Goal: Task Accomplishment & Management: Complete application form

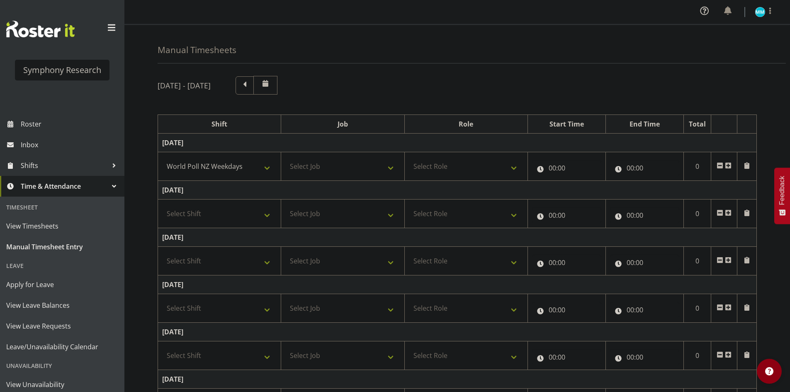
select select "41604"
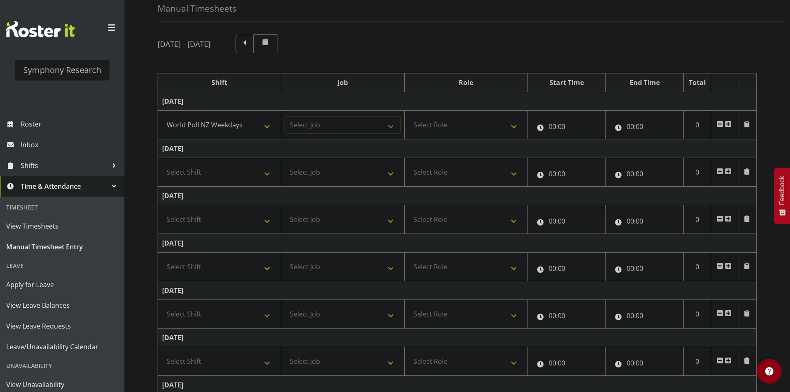
click at [323, 123] on select "Select Job 550060 IF Admin 553492 World Poll Aus Wave 2 Main 2025 553493 World …" at bounding box center [342, 125] width 114 height 17
click at [399, 119] on select "Select Job 550060 IF Admin 553492 World Poll Aus Wave 2 Main 2025 553493 World …" at bounding box center [342, 125] width 114 height 17
click at [369, 122] on select "Select Job 550060 IF Admin 553492 World Poll Aus Wave 2 Main 2025 553493 World …" at bounding box center [342, 125] width 114 height 17
click at [350, 132] on select "Select Job 550060 IF Admin 553492 World Poll Aus Wave 2 Main 2025 553493 World …" at bounding box center [342, 125] width 114 height 17
click at [353, 136] on td "Select Job 550060 IF Admin 553492 World Poll Aus Wave 2 Main 2025 553493 World …" at bounding box center [342, 125] width 123 height 29
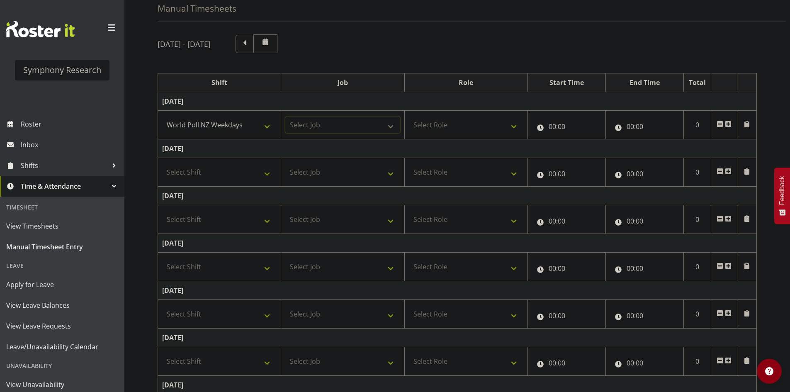
click at [363, 123] on select "Select Job 550060 IF Admin 553492 World Poll Aus Wave 2 Main 2025 553493 World …" at bounding box center [342, 125] width 114 height 17
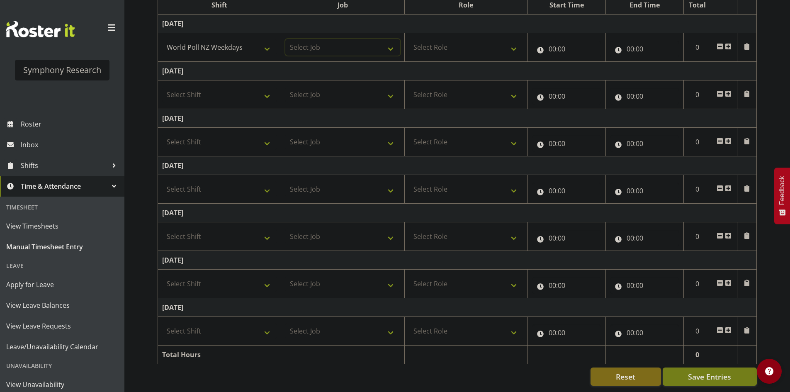
scroll to position [0, 0]
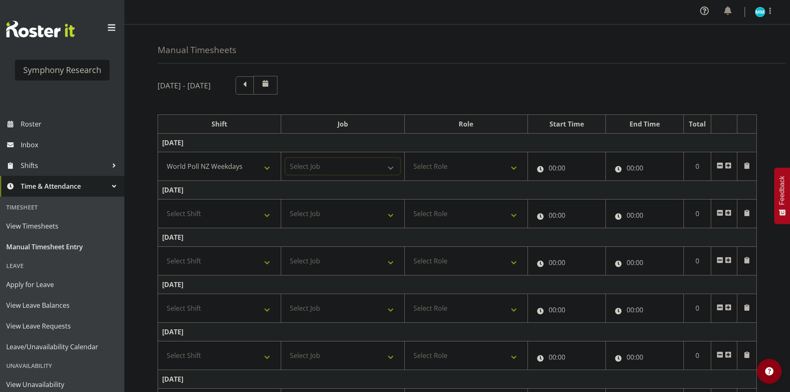
click at [367, 168] on select "Select Job 550060 IF Admin 553492 World Poll Aus Wave 2 Main 2025 553493 World …" at bounding box center [342, 166] width 114 height 17
select select "10527"
click at [285, 158] on select "Select Job 550060 IF Admin 553492 World Poll Aus Wave 2 Main 2025 553493 World …" at bounding box center [342, 166] width 114 height 17
click at [416, 173] on select "Select Role Briefing Interviewing" at bounding box center [466, 166] width 114 height 17
select select "47"
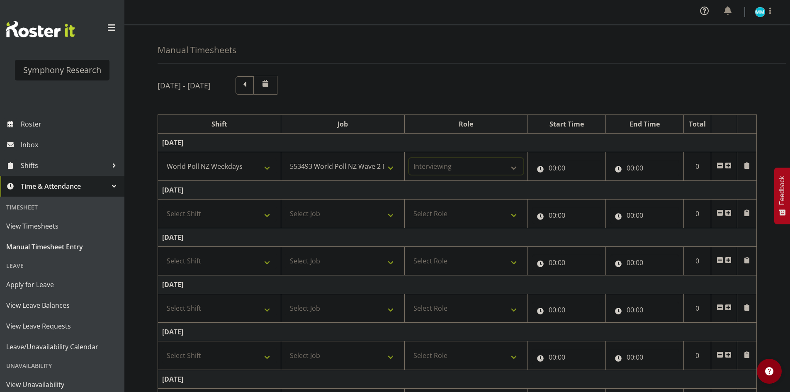
click at [409, 158] on select "Select Role Briefing Interviewing" at bounding box center [466, 166] width 114 height 17
click at [550, 165] on input "00:00" at bounding box center [566, 168] width 69 height 17
click at [584, 194] on select "00 01 02 03 04 05 06 07 08 09 10 11 12 13 14 15 16 17 18 19 20 21 22 23" at bounding box center [588, 189] width 19 height 17
click at [591, 192] on select "00 01 02 03 04 05 06 07 08 09 10 11 12 13 14 15 16 17 18 19 20 21 22 23" at bounding box center [588, 189] width 19 height 17
select select "17"
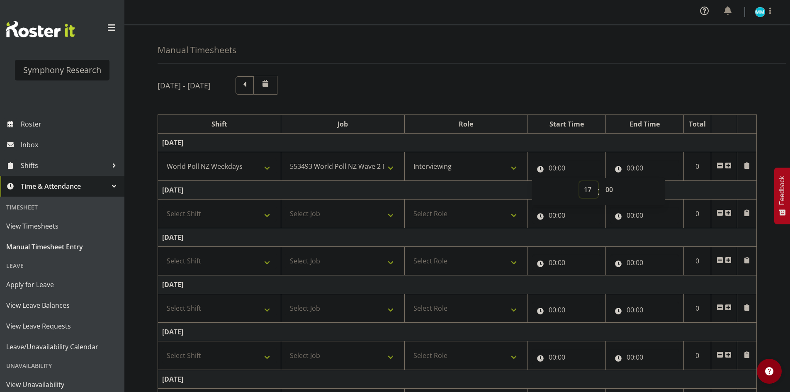
click at [579, 181] on select "00 01 02 03 04 05 06 07 08 09 10 11 12 13 14 15 16 17 18 19 20 21 22 23" at bounding box center [588, 189] width 19 height 17
type input "17:00"
click at [638, 162] on input "00:00" at bounding box center [644, 168] width 69 height 17
click at [660, 187] on select "00 01 02 03 04 05 06 07 08 09 10 11 12 13 14 15 16 17 18 19 20 21 22 23" at bounding box center [666, 189] width 19 height 17
select select "18"
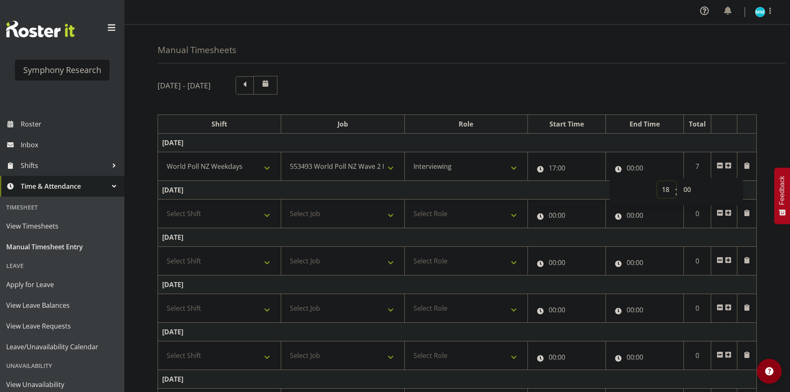
click at [657, 181] on select "00 01 02 03 04 05 06 07 08 09 10 11 12 13 14 15 16 17 18 19 20 21 22 23" at bounding box center [666, 189] width 19 height 17
type input "18:00"
click at [684, 185] on select "00 01 02 03 04 05 06 07 08 09 10 11 12 13 14 15 16 17 18 19 20 21 22 23 24 25 2…" at bounding box center [688, 189] width 19 height 17
select select "8"
click at [679, 181] on select "00 01 02 03 04 05 06 07 08 09 10 11 12 13 14 15 16 17 18 19 20 21 22 23 24 25 2…" at bounding box center [688, 189] width 19 height 17
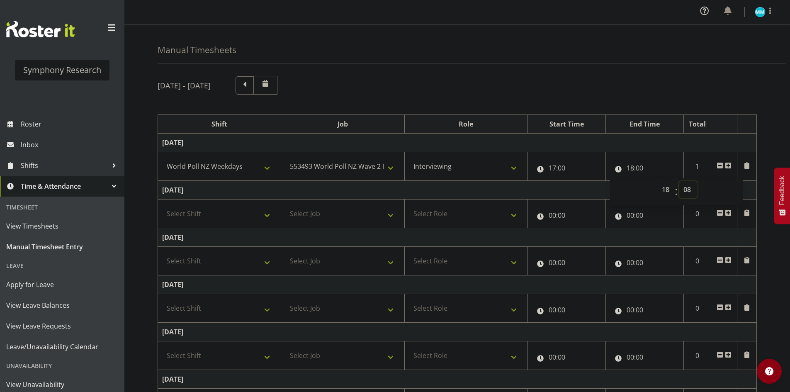
type input "18:08"
click at [610, 86] on div "[DATE] - [DATE]" at bounding box center [457, 85] width 599 height 19
click at [733, 162] on td at bounding box center [724, 166] width 26 height 29
click at [729, 162] on span at bounding box center [728, 165] width 7 height 7
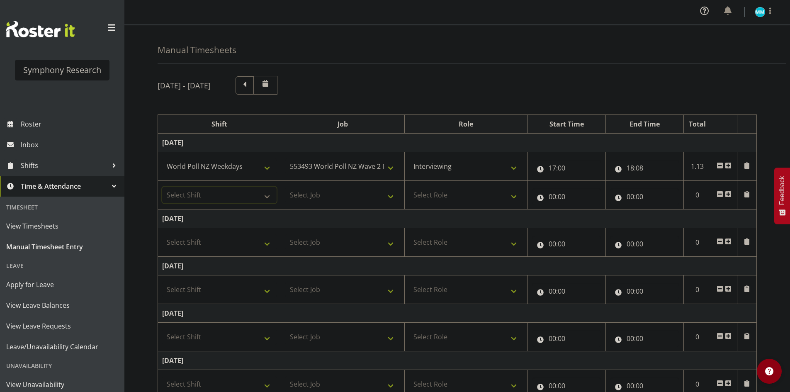
click at [202, 192] on select "Select Shift !!Weekend Residential (Roster IT Shift Label) *Business 9/10am ~ 4…" at bounding box center [219, 195] width 114 height 17
select select "56692"
click at [162, 187] on select "Select Shift !!Weekend Residential (Roster IT Shift Label) *Business 9/10am ~ 4…" at bounding box center [219, 195] width 114 height 17
click at [333, 202] on select "Select Job 550060 IF Admin 553492 World Poll Aus Wave 2 Main 2025 553493 World …" at bounding box center [342, 195] width 114 height 17
select select "10499"
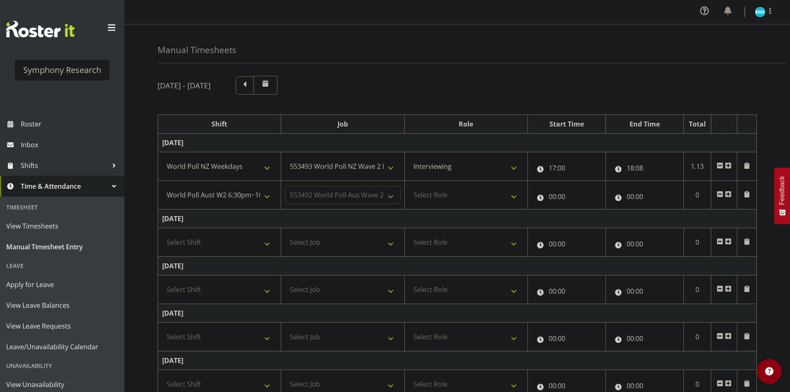
click at [285, 187] on select "Select Job 550060 IF Admin 553492 World Poll Aus Wave 2 Main 2025 553493 World …" at bounding box center [342, 195] width 114 height 17
click at [486, 185] on td "Select Role Briefing Interviewing" at bounding box center [465, 195] width 123 height 29
click at [478, 199] on select "Select Role Briefing Interviewing" at bounding box center [466, 195] width 114 height 17
select select "47"
click at [409, 187] on select "Select Role Briefing Interviewing" at bounding box center [466, 195] width 114 height 17
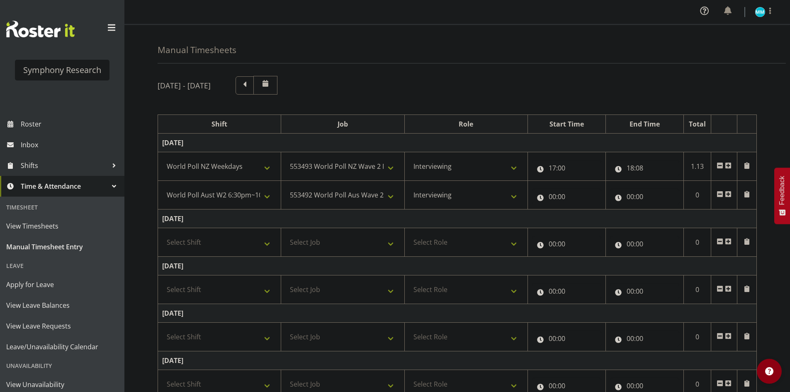
click at [554, 186] on div "00:00 00 01 02 03 04 05 06 07 08 09 10 11 12 13 14 15 16 17 18 19 20 21 22 23 :…" at bounding box center [566, 195] width 69 height 20
click at [552, 201] on input "00:00" at bounding box center [566, 196] width 69 height 17
click at [574, 223] on div "00 01 02 03 04 05 06 07 08 09 10 11 12 13 14 15 16 17 18 19 20 21 22 23 : 00 01…" at bounding box center [598, 220] width 133 height 21
click at [585, 209] on div "00 01 02 03 04 05 06 07 08 09 10 11 12 13 14 15 16 17 18 19 20 21 22 23 : 00 01…" at bounding box center [598, 220] width 133 height 27
select select "18"
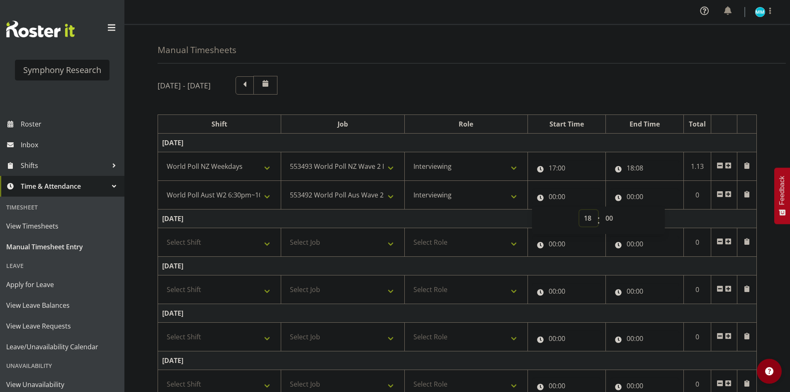
click at [579, 210] on select "00 01 02 03 04 05 06 07 08 09 10 11 12 13 14 15 16 17 18 19 20 21 22 23" at bounding box center [588, 218] width 19 height 17
type input "18:00"
click at [610, 221] on select "00 01 02 03 04 05 06 07 08 09 10 11 12 13 14 15 16 17 18 19 20 21 22 23 24 25 2…" at bounding box center [610, 218] width 19 height 17
select select "8"
click at [601, 210] on select "00 01 02 03 04 05 06 07 08 09 10 11 12 13 14 15 16 17 18 19 20 21 22 23 24 25 2…" at bounding box center [610, 218] width 19 height 17
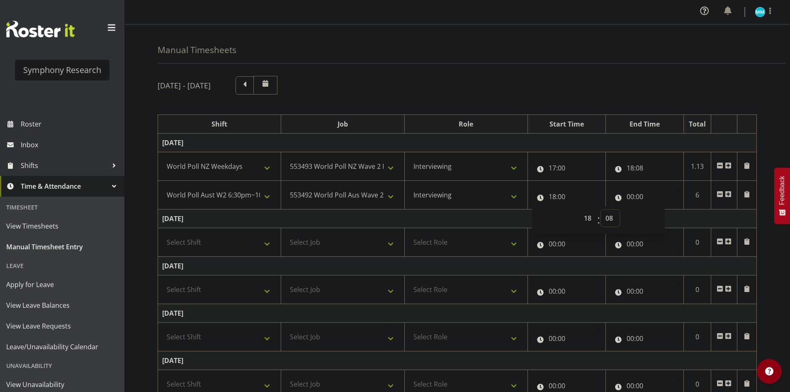
type input "18:08"
